Goal: Find specific page/section: Find specific page/section

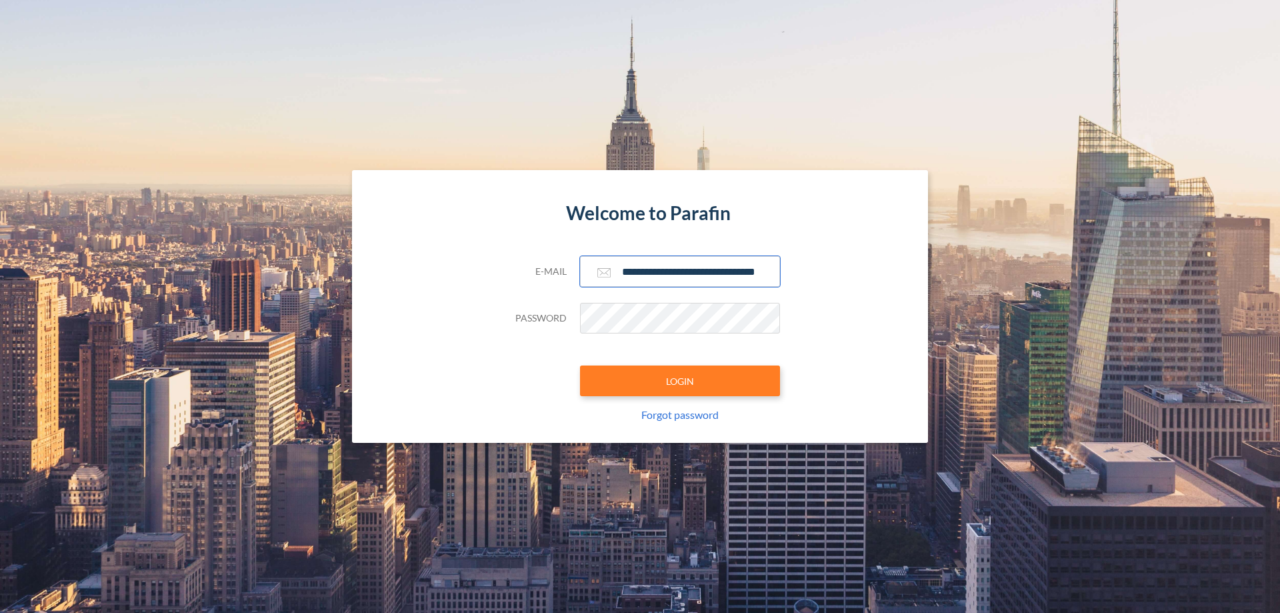
type input "**********"
click at [680, 381] on button "LOGIN" at bounding box center [680, 380] width 200 height 31
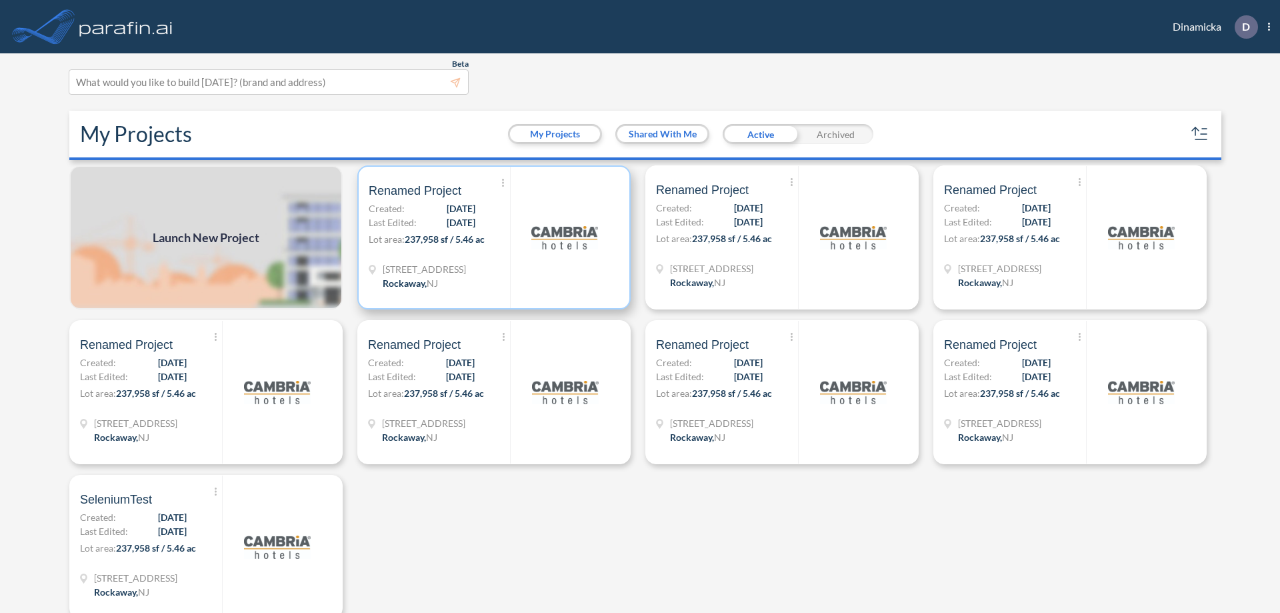
scroll to position [3, 0]
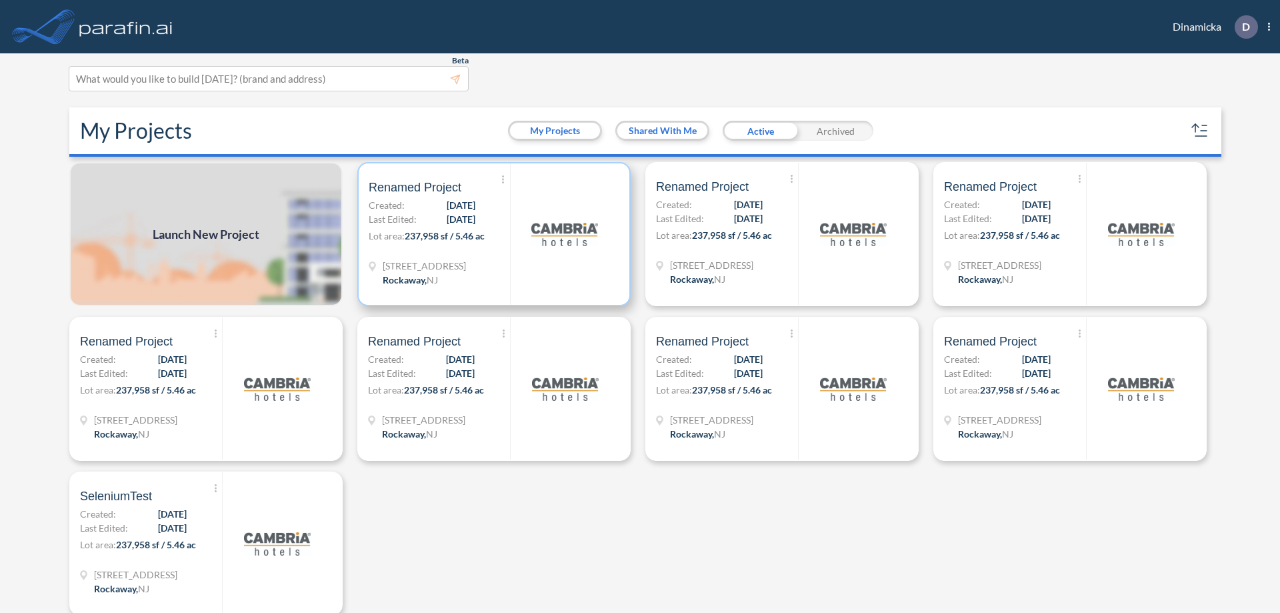
click at [491, 234] on p "Lot area: 237,958 sf / 5.46 ac" at bounding box center [439, 238] width 141 height 19
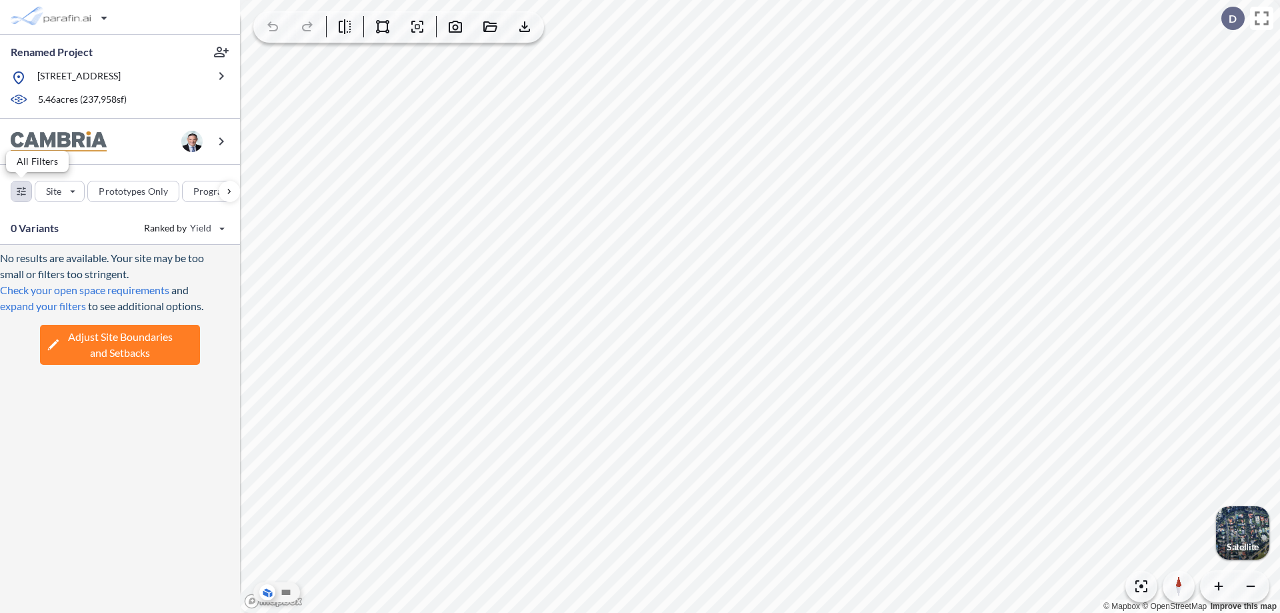
click at [21, 191] on div "button" at bounding box center [21, 191] width 20 height 20
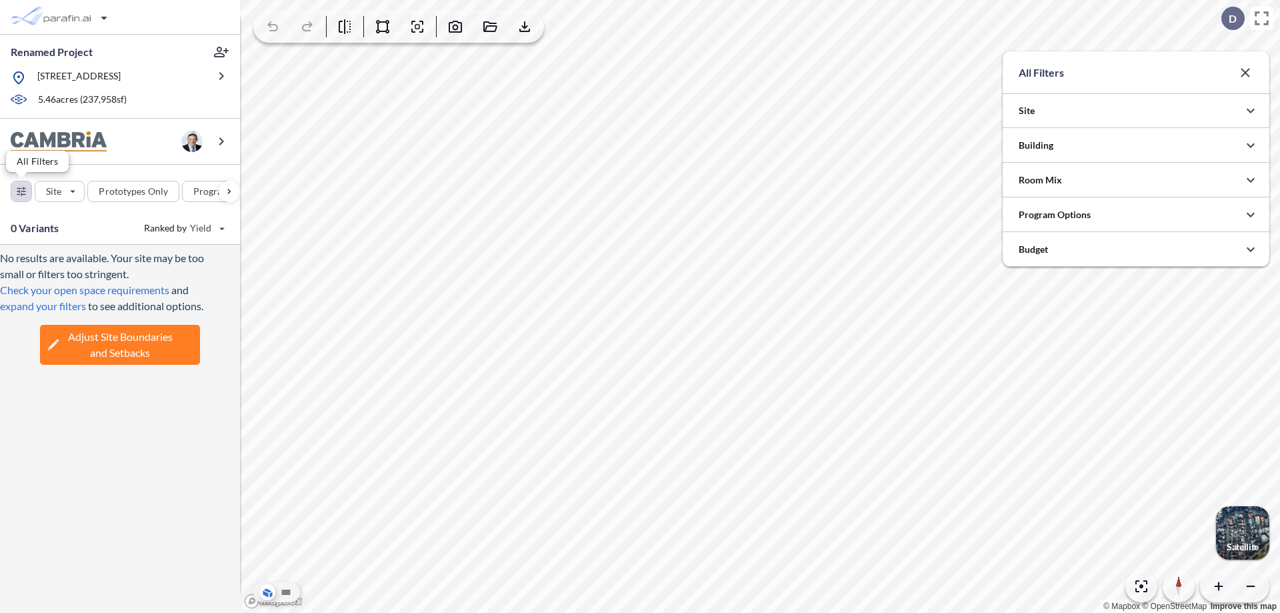
scroll to position [666833, 666566]
click at [1251, 145] on icon "button" at bounding box center [1251, 145] width 16 height 16
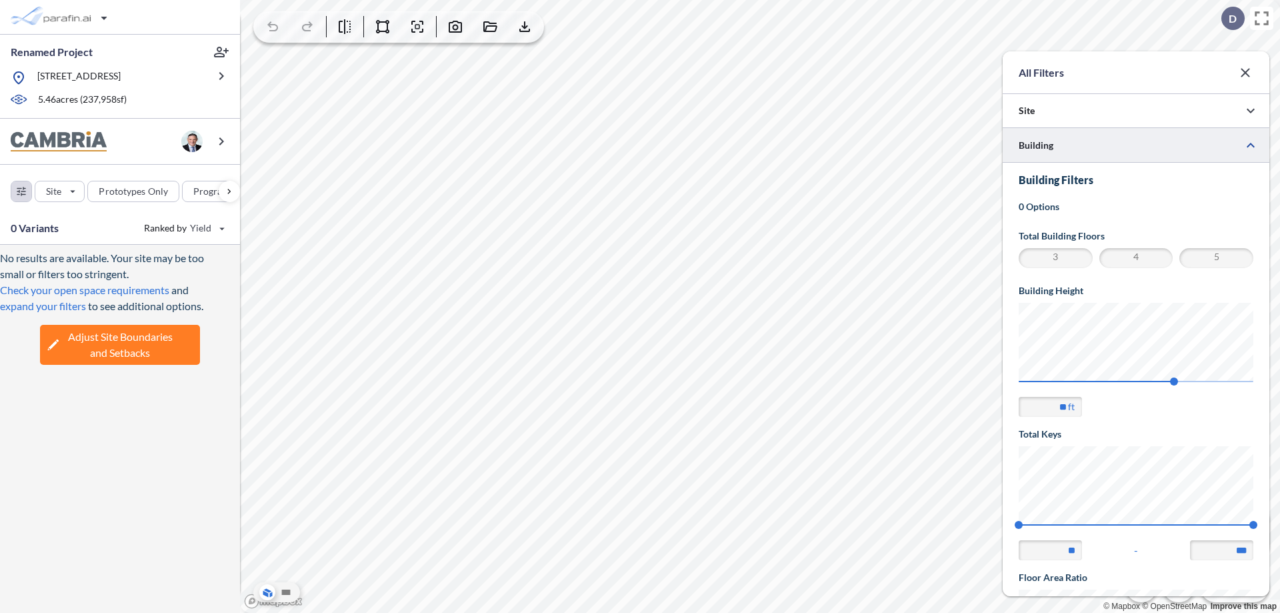
scroll to position [232, 0]
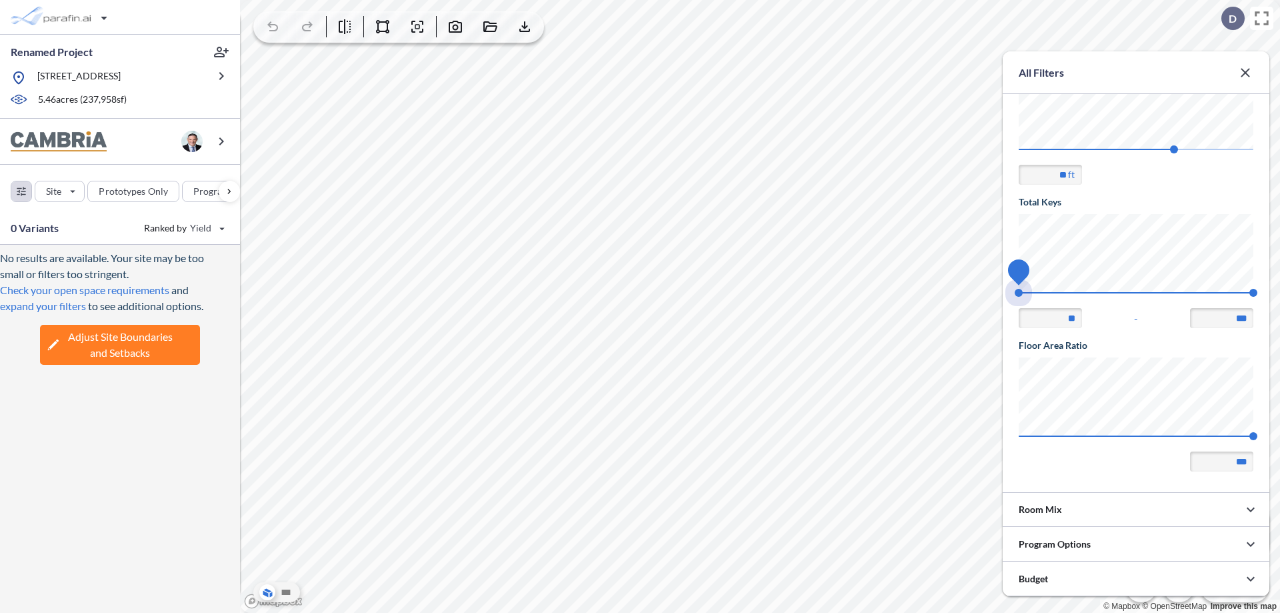
drag, startPoint x: 1019, startPoint y: 293, endPoint x: 1254, endPoint y: 293, distance: 234.7
click at [1254, 293] on span "74 140" at bounding box center [1136, 297] width 235 height 10
type input "***"
